Goal: Transaction & Acquisition: Obtain resource

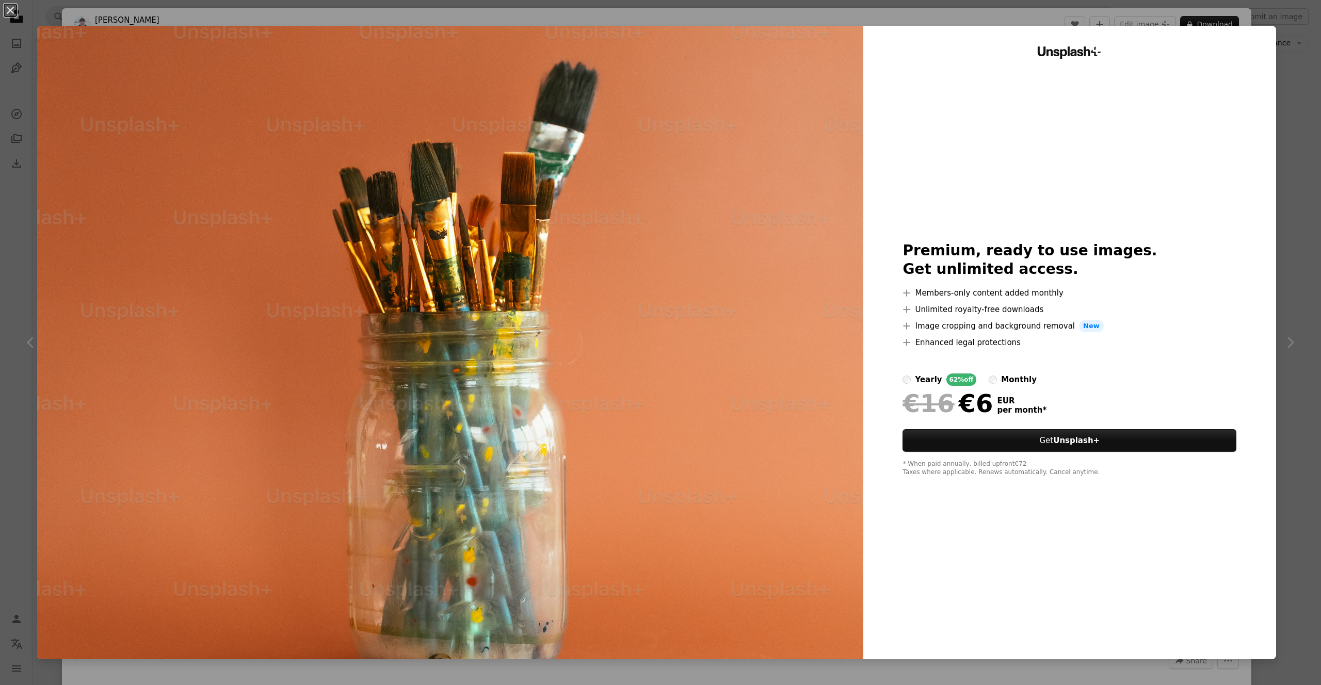
scroll to position [4955, 0]
click at [1292, 110] on div "An X shape Unsplash+ Premium, ready to use images. Get unlimited access. A plus…" at bounding box center [660, 342] width 1321 height 685
